Goal: Task Accomplishment & Management: Manage account settings

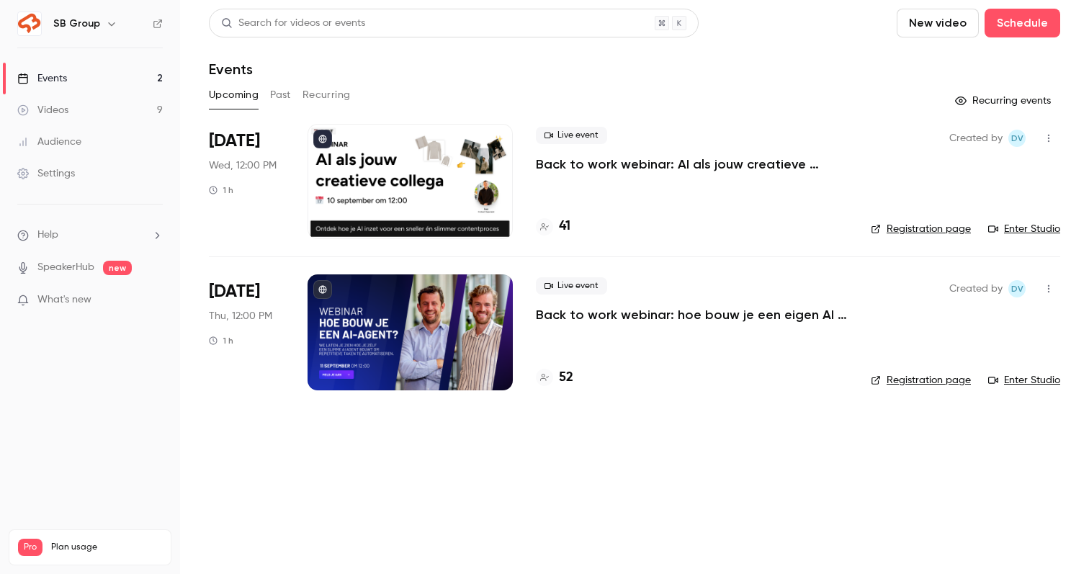
click at [597, 170] on p "Back to work webinar: AI als jouw creatieve collega" at bounding box center [692, 164] width 312 height 17
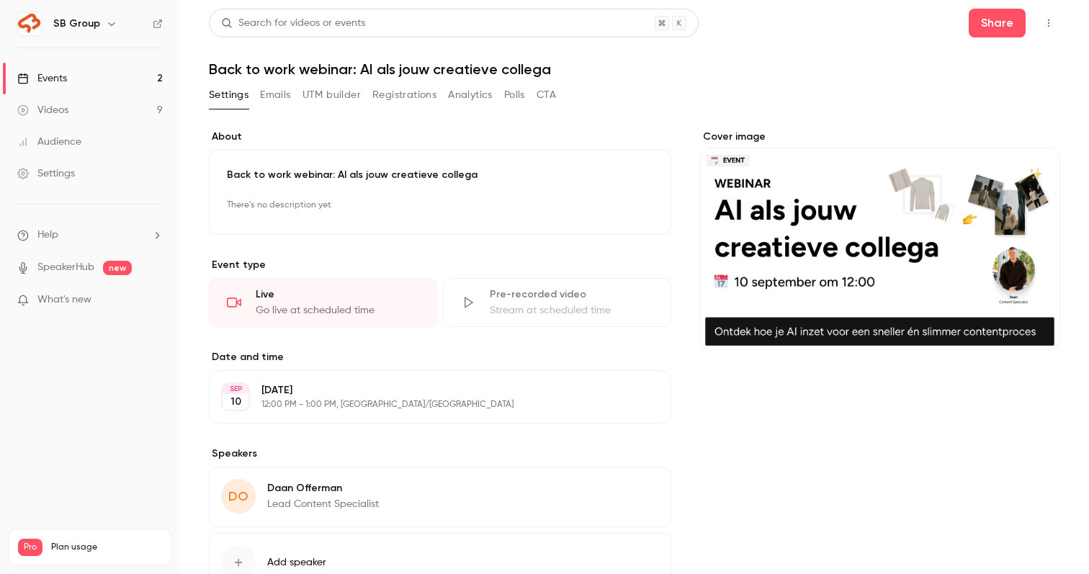
click at [382, 86] on button "Registrations" at bounding box center [404, 95] width 64 height 23
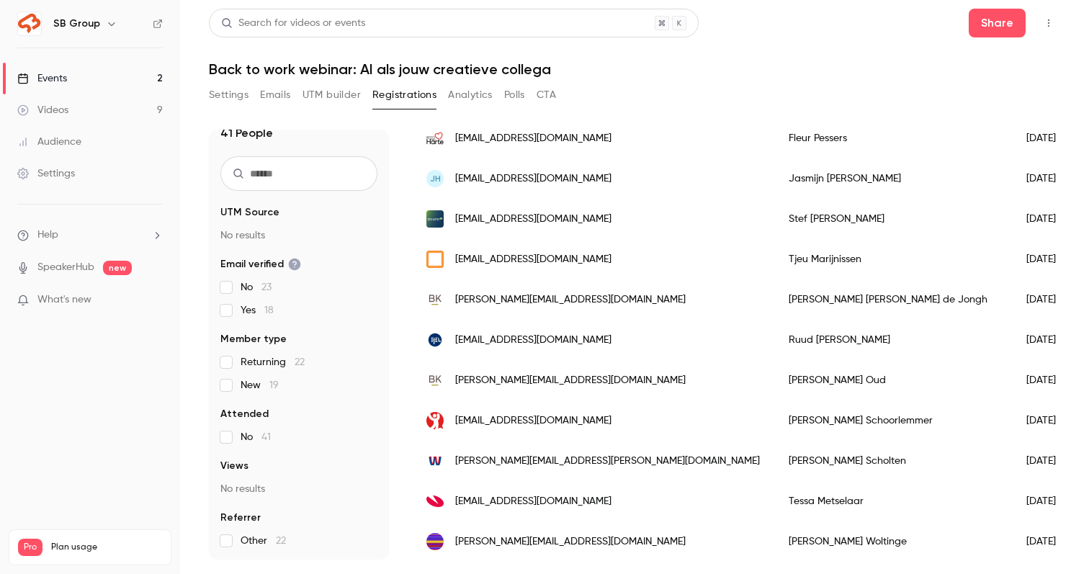
scroll to position [212, 0]
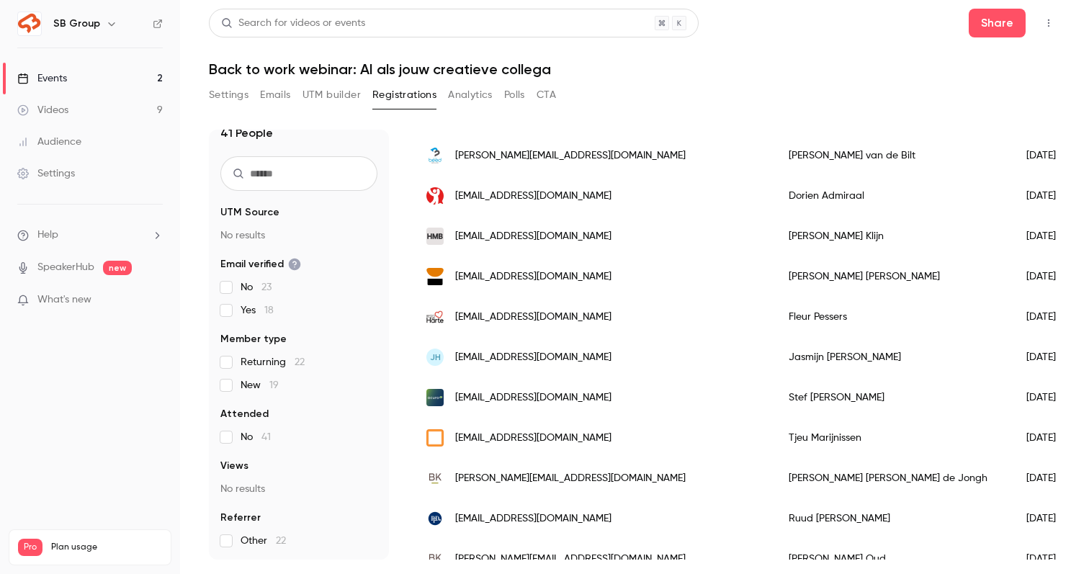
click at [121, 230] on li "Help" at bounding box center [89, 235] width 145 height 15
click at [224, 266] on span "Help center" at bounding box center [225, 263] width 55 height 15
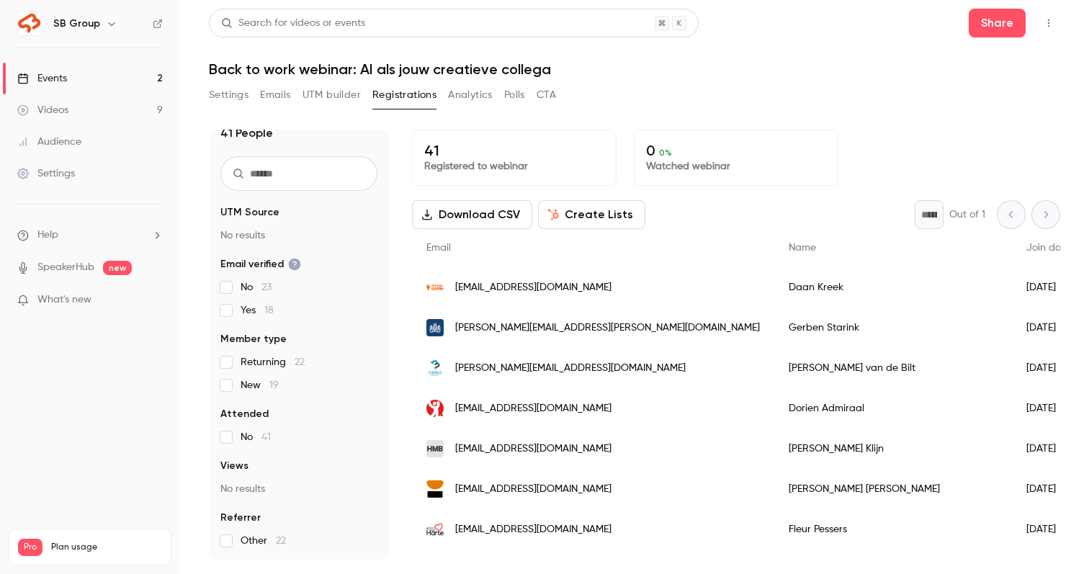
click at [481, 218] on button "Download CSV" at bounding box center [472, 214] width 120 height 29
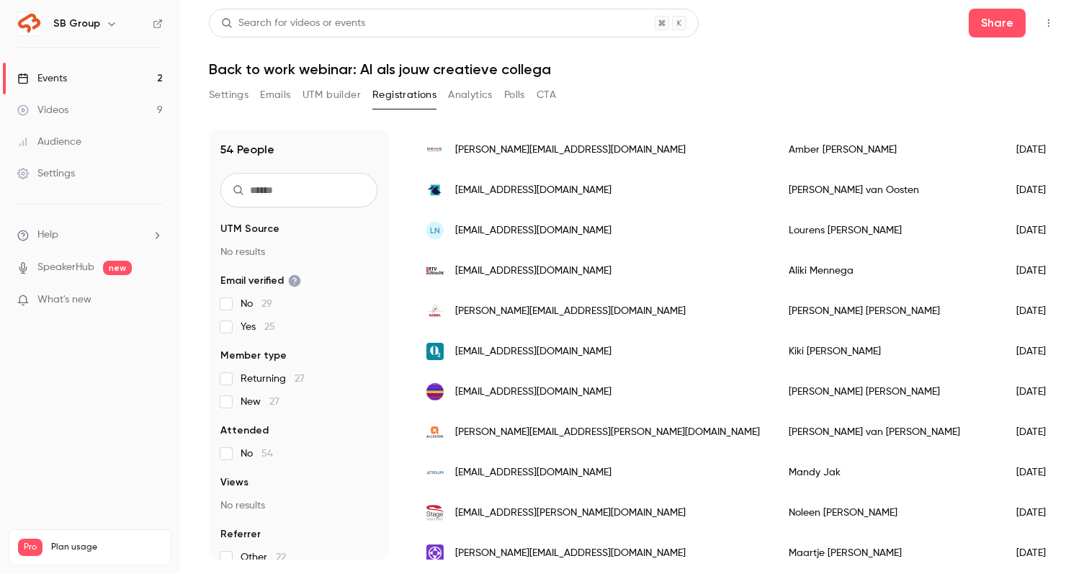
scroll to position [1724, 0]
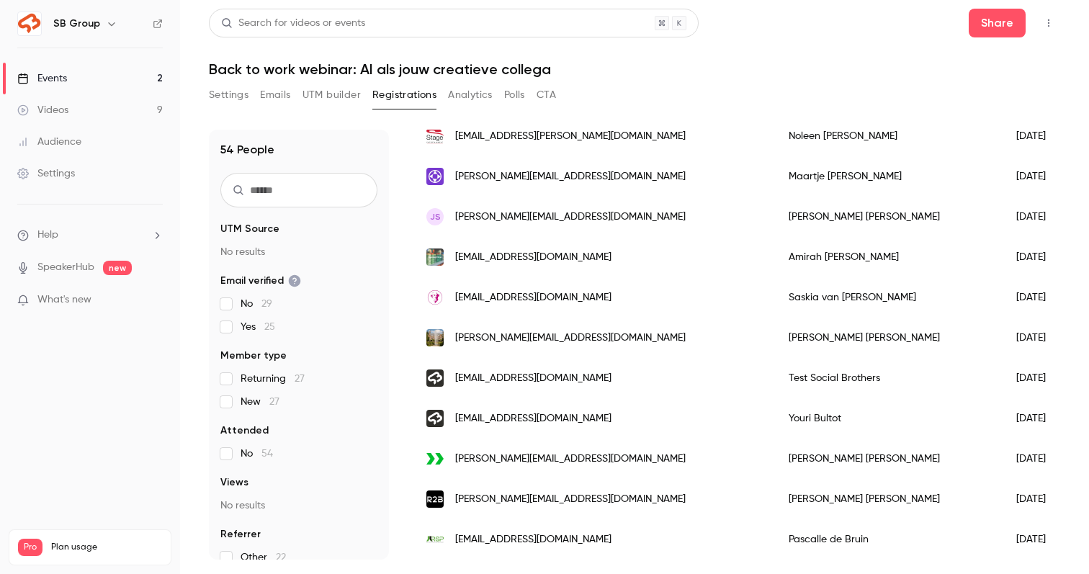
click at [85, 80] on link "Events 2" at bounding box center [90, 79] width 180 height 32
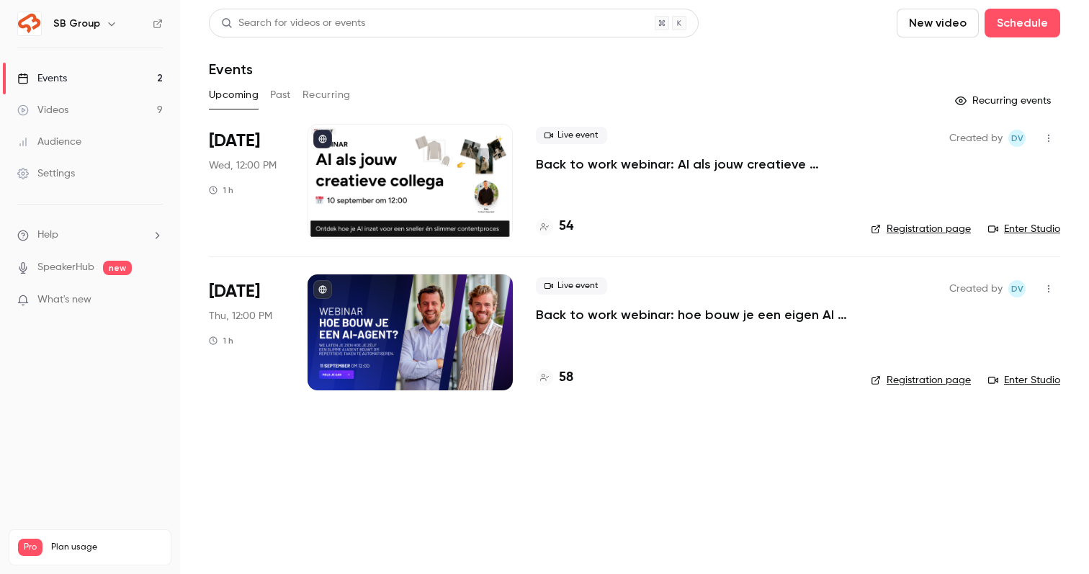
click at [601, 168] on p "Back to work webinar: AI als jouw creatieve collega" at bounding box center [692, 164] width 312 height 17
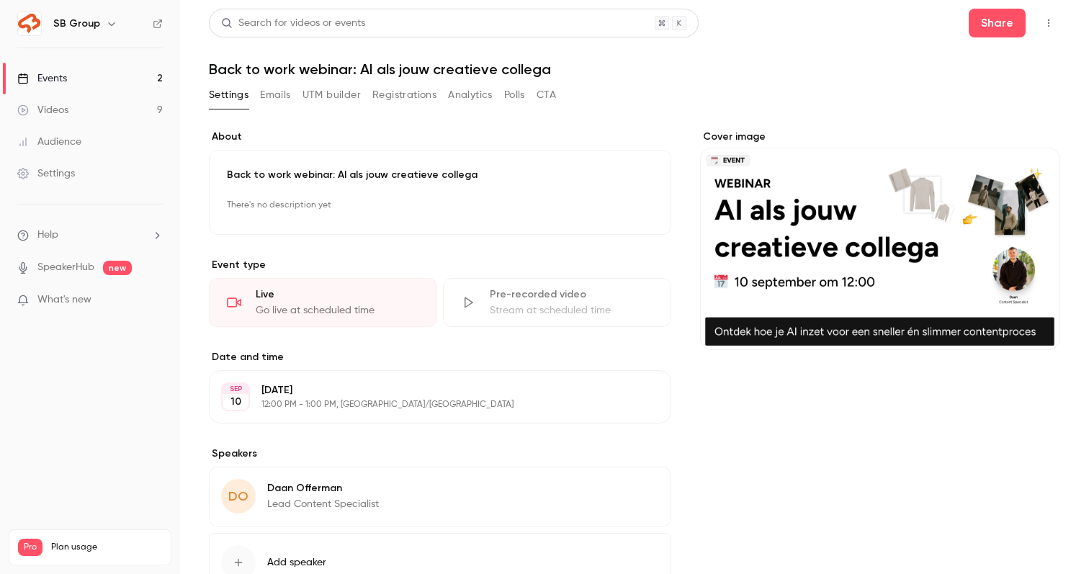
click at [392, 92] on button "Registrations" at bounding box center [404, 95] width 64 height 23
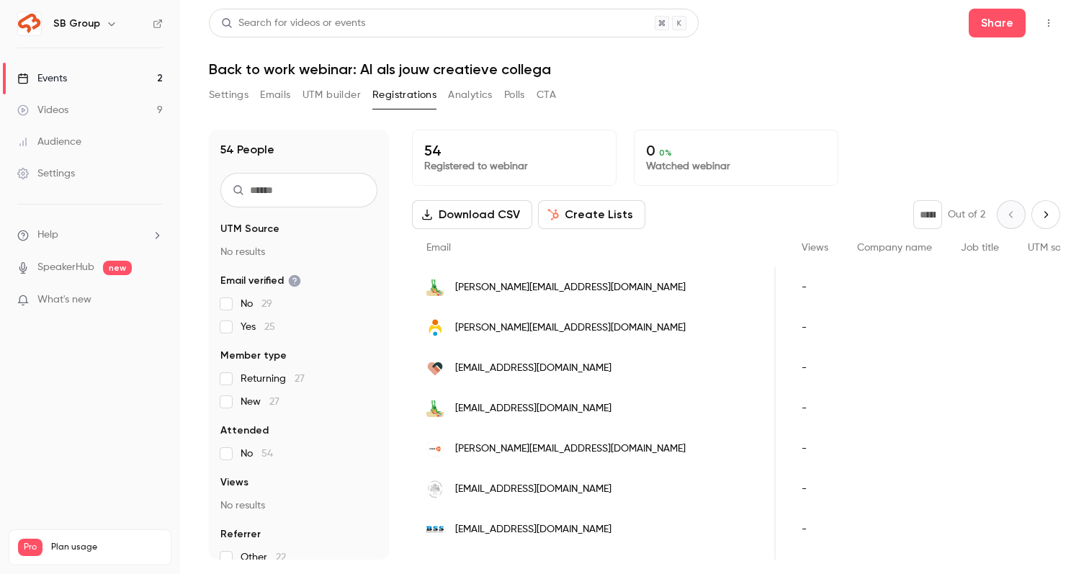
click at [139, 104] on link "Videos 9" at bounding box center [90, 110] width 180 height 32
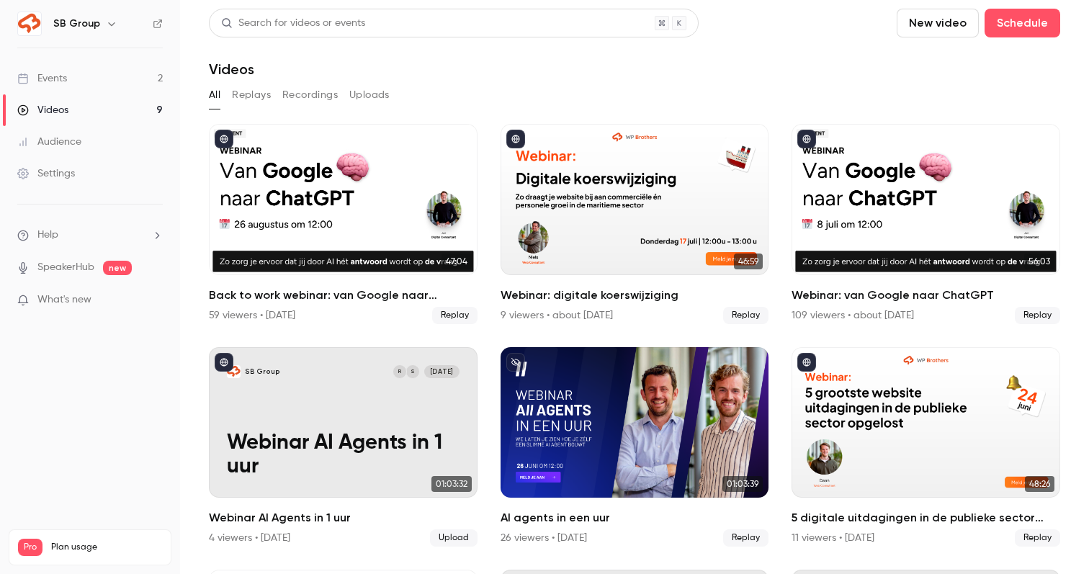
click at [124, 91] on link "Events 2" at bounding box center [90, 79] width 180 height 32
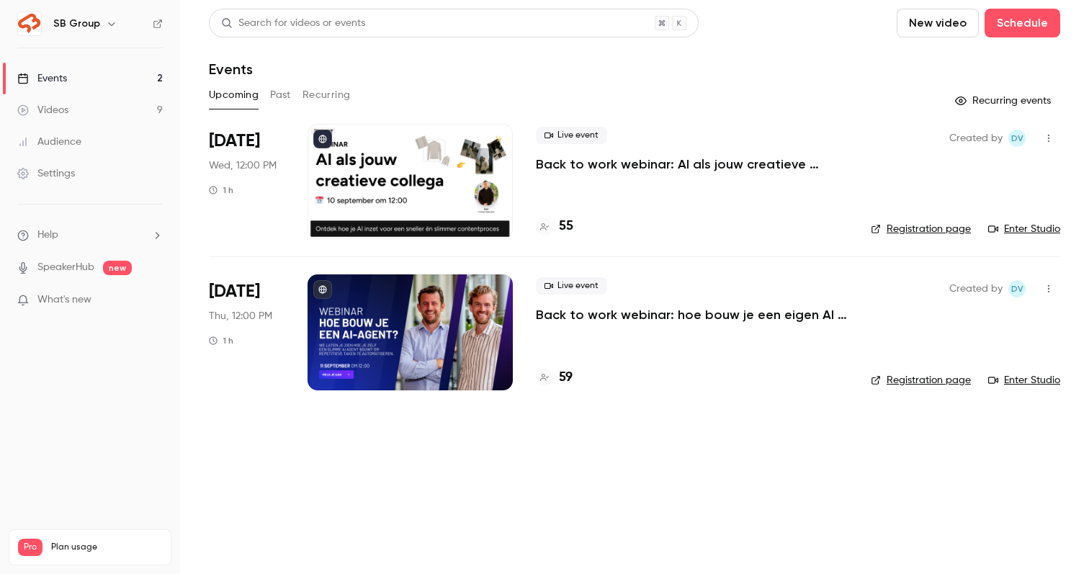
click at [552, 318] on p "Back to work webinar: hoe bouw je een eigen AI agent?" at bounding box center [692, 314] width 312 height 17
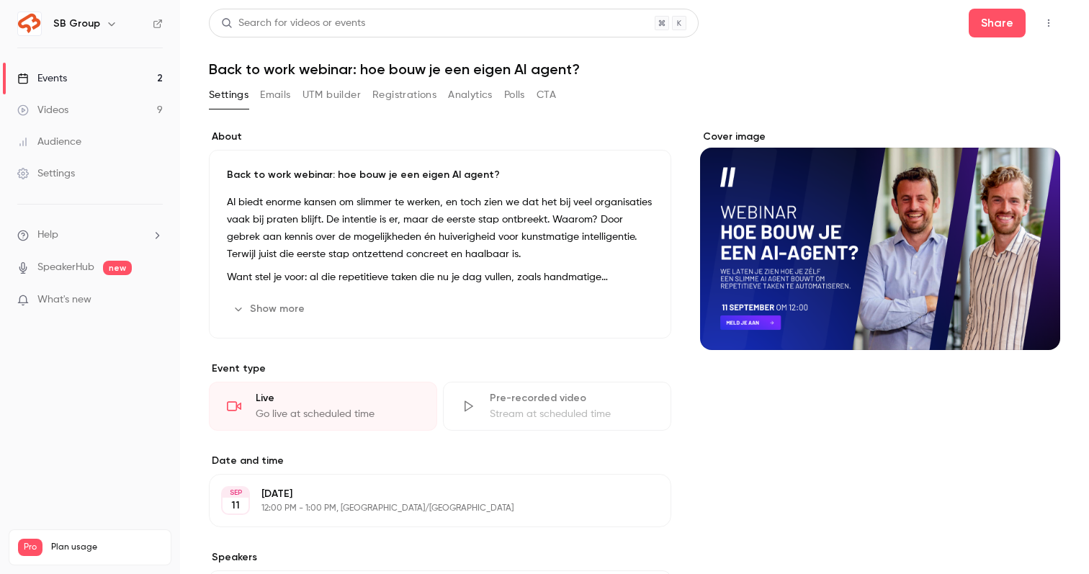
click at [409, 102] on button "Registrations" at bounding box center [404, 95] width 64 height 23
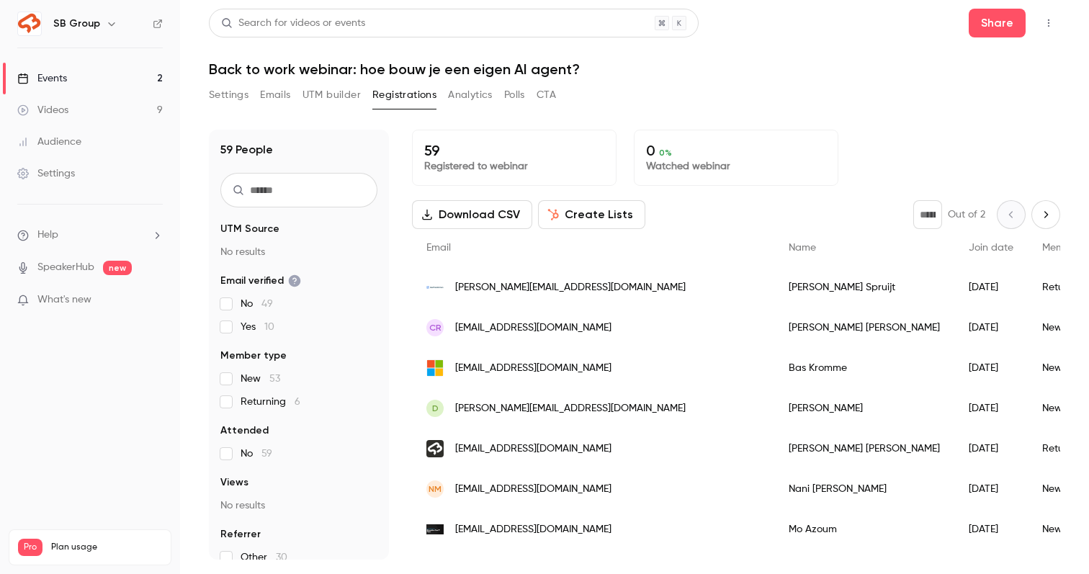
click at [107, 82] on link "Events 2" at bounding box center [90, 79] width 180 height 32
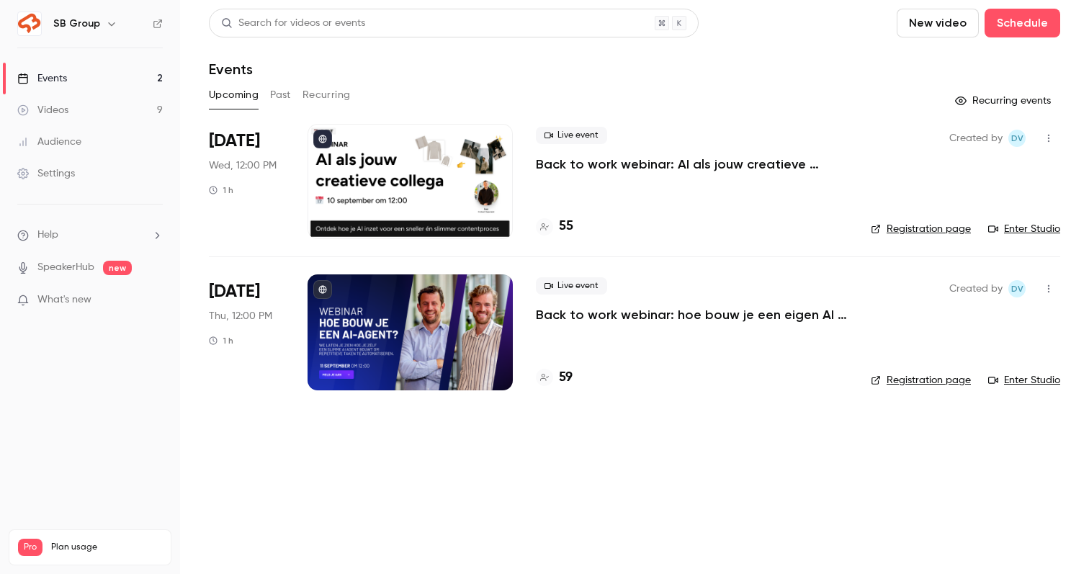
click at [555, 161] on p "Back to work webinar: AI als jouw creatieve collega" at bounding box center [692, 164] width 312 height 17
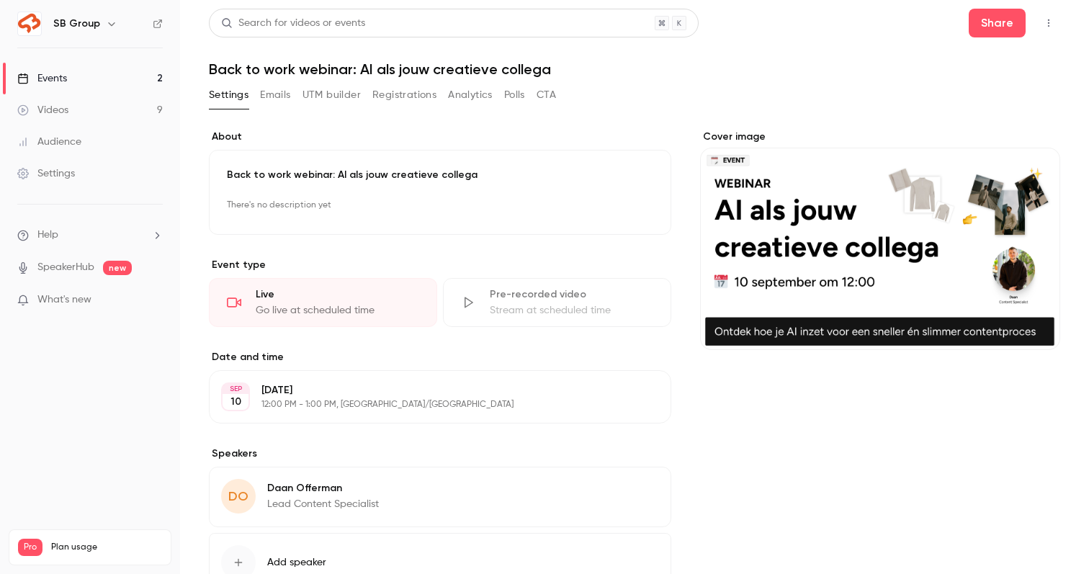
click at [382, 90] on button "Registrations" at bounding box center [404, 95] width 64 height 23
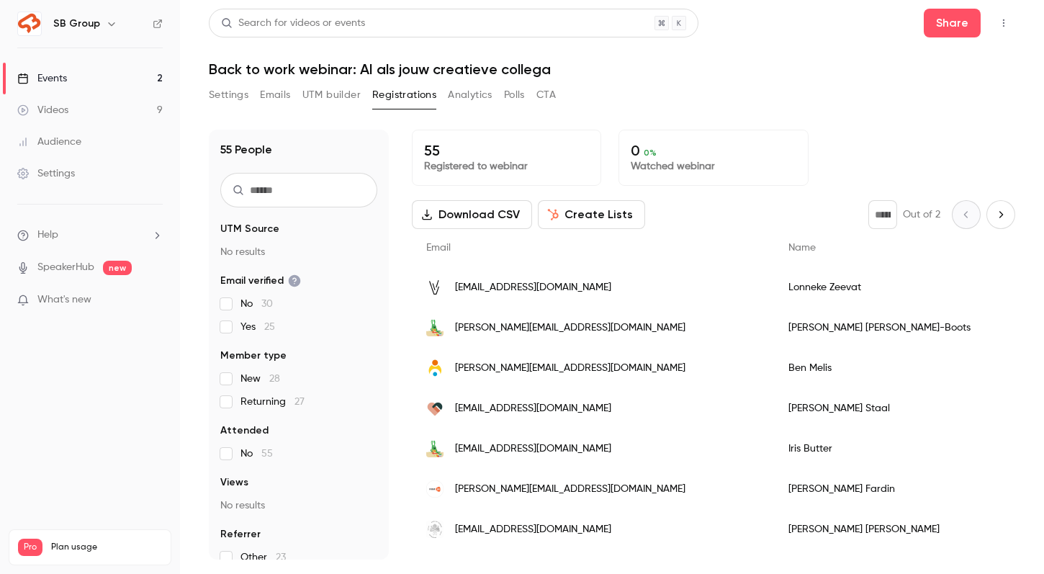
click at [121, 73] on link "Events 2" at bounding box center [90, 79] width 180 height 32
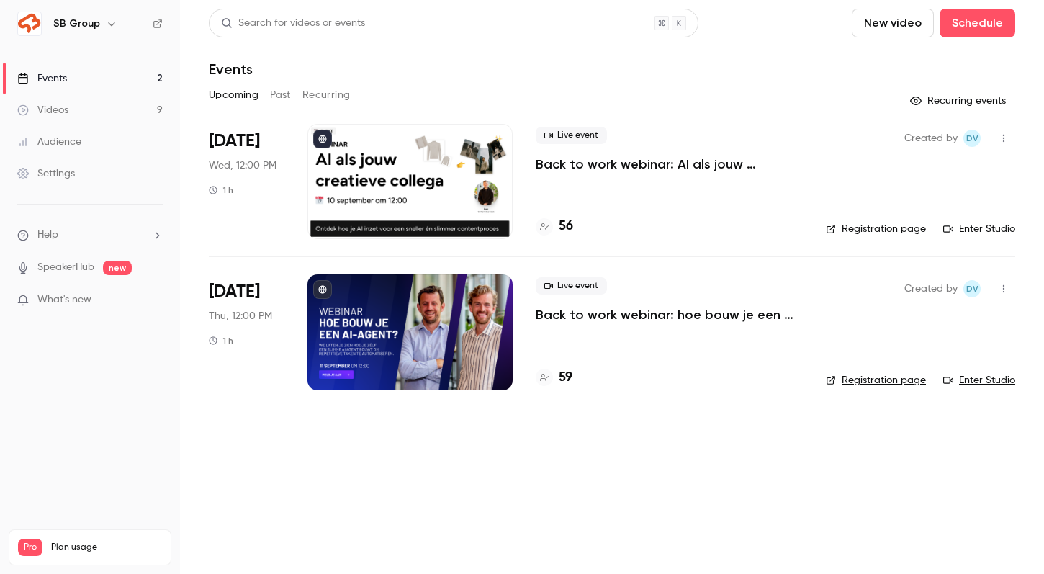
click at [641, 164] on p "Back to work webinar: AI als jouw creatieve collega" at bounding box center [669, 164] width 267 height 17
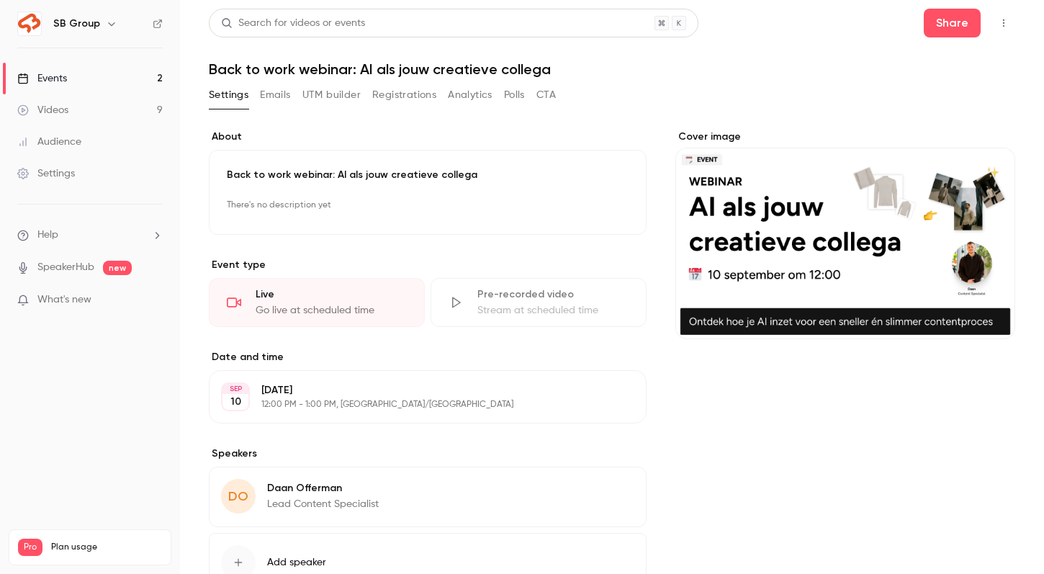
click at [297, 98] on div "Settings Emails UTM builder Registrations Analytics Polls CTA" at bounding box center [382, 95] width 347 height 23
click at [268, 96] on button "Emails" at bounding box center [275, 95] width 30 height 23
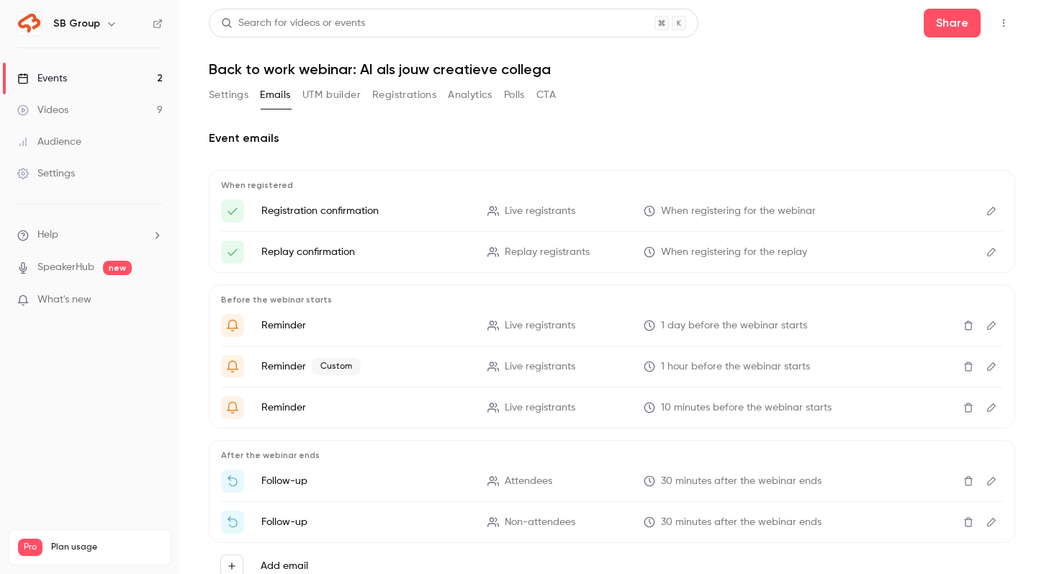
click at [309, 89] on button "UTM builder" at bounding box center [331, 95] width 58 height 23
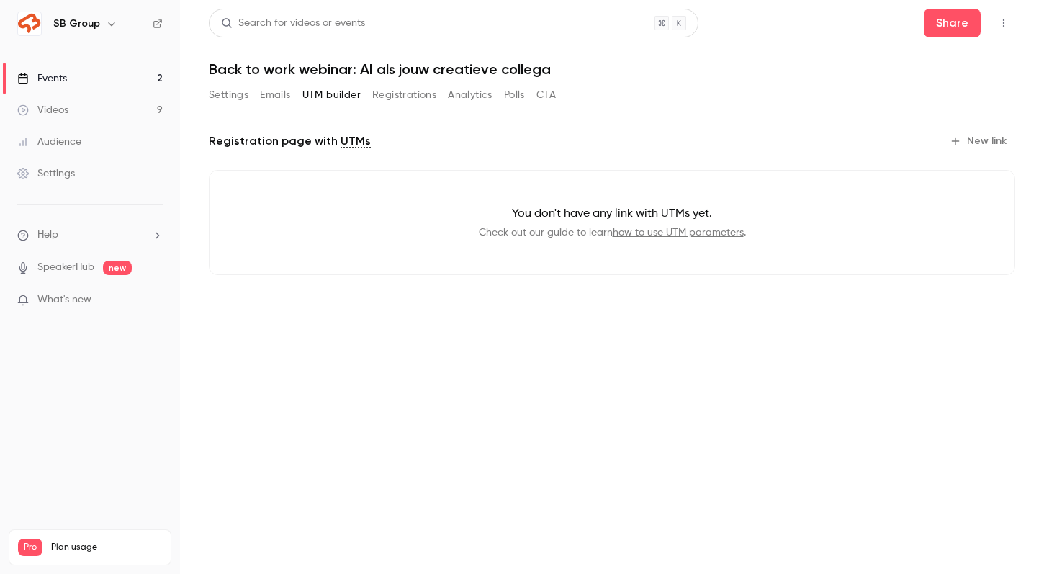
click at [392, 109] on div "Settings Emails UTM builder Registrations Analytics Polls CTA" at bounding box center [382, 98] width 347 height 29
click at [390, 95] on button "Registrations" at bounding box center [404, 95] width 64 height 23
